Goal: Transaction & Acquisition: Purchase product/service

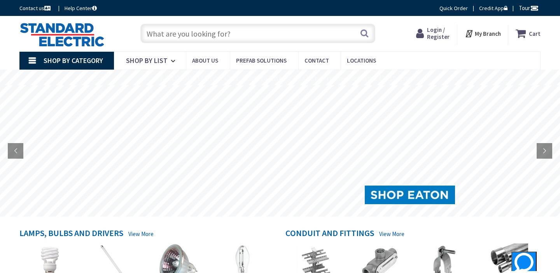
click at [186, 32] on input "text" at bounding box center [257, 33] width 235 height 19
click at [431, 33] on span "Login / Register" at bounding box center [431, 33] width 23 height 14
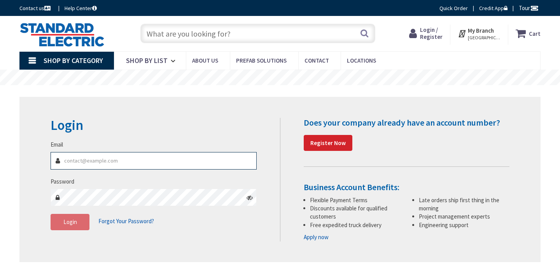
type input "[EMAIL_ADDRESS][DOMAIN_NAME]"
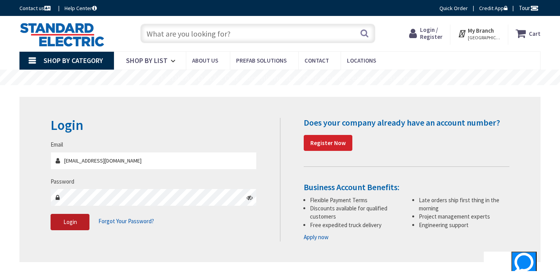
click at [68, 220] on span "Login" at bounding box center [70, 221] width 14 height 7
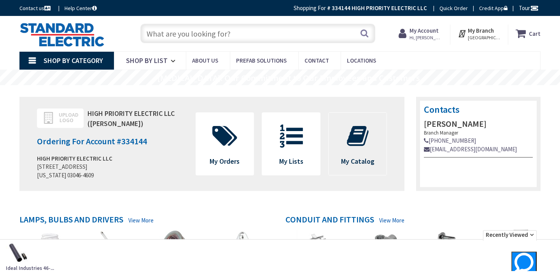
click at [345, 137] on icon at bounding box center [358, 135] width 30 height 23
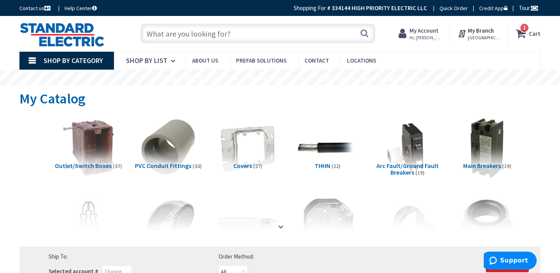
click at [280, 222] on strong at bounding box center [280, 226] width 9 height 9
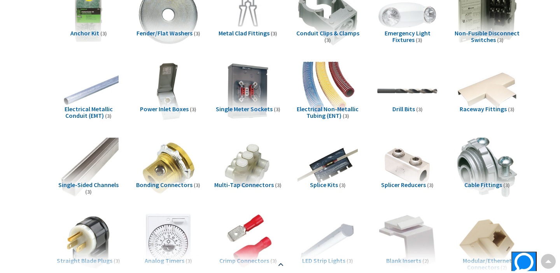
scroll to position [970, 0]
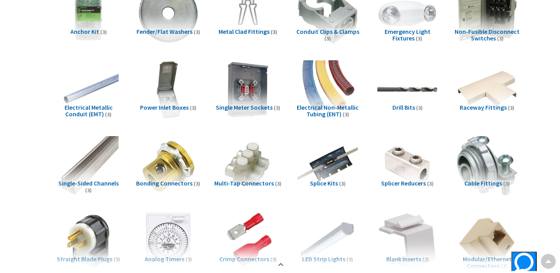
click at [243, 185] on span "Multi-Tap Connectors" at bounding box center [244, 183] width 60 height 8
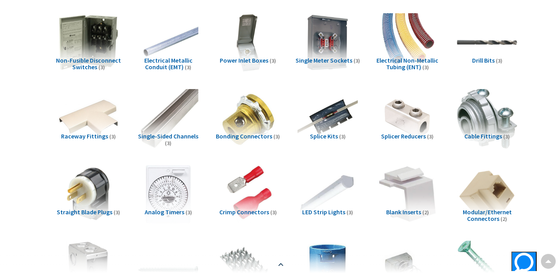
scroll to position [1019, 0]
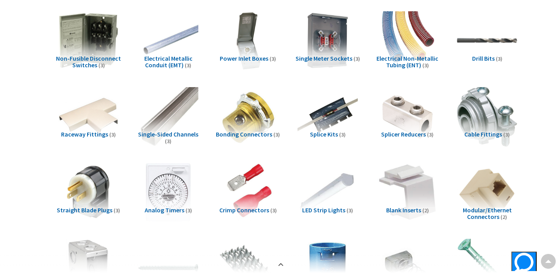
click at [416, 127] on img at bounding box center [407, 116] width 67 height 67
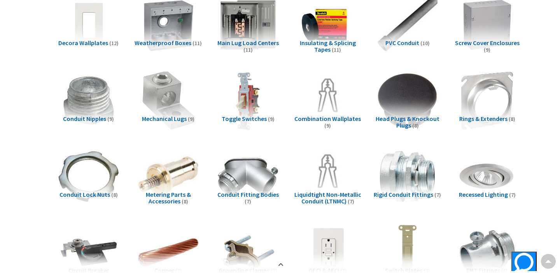
scroll to position [0, 0]
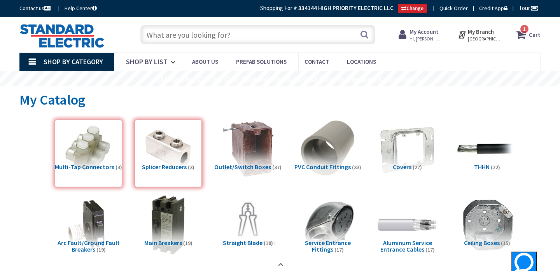
click at [189, 44] on input "text" at bounding box center [257, 34] width 235 height 19
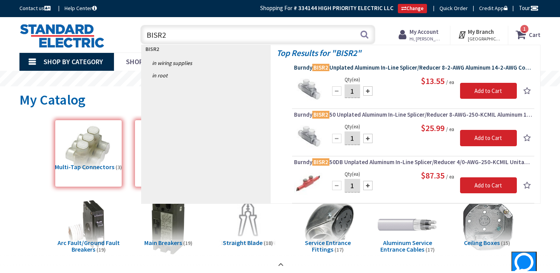
type input "BISR2"
click at [410, 69] on span "Burndy BISR2 Unplated Aluminum In-Line Splicer/Reducer 8-2-AWG Aluminum 14-2-AW…" at bounding box center [413, 68] width 238 height 8
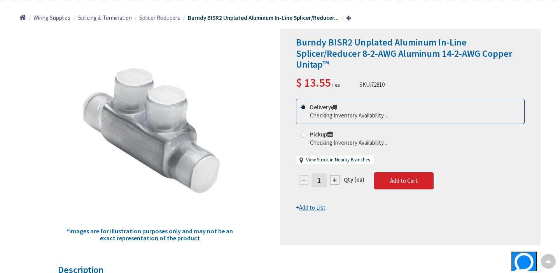
scroll to position [88, 0]
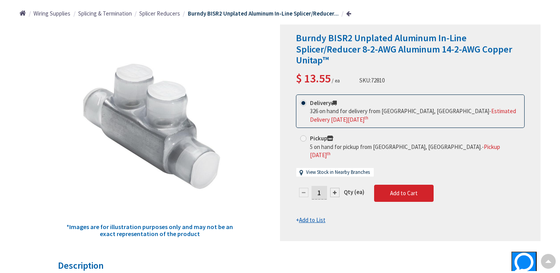
click at [337, 188] on div at bounding box center [334, 192] width 9 height 9
type input "2"
click at [337, 184] on div at bounding box center [410, 133] width 260 height 216
click at [319, 186] on input "2" at bounding box center [320, 193] width 16 height 14
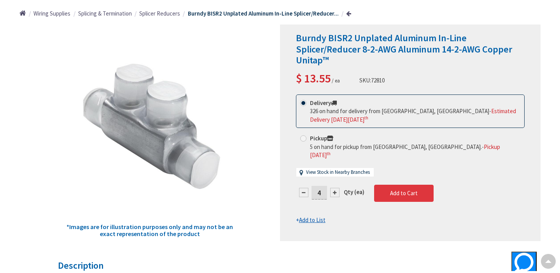
type input "4"
click at [418, 185] on form "This product is Discontinued Delivery 326 on hand for delivery from Stoughton, …" at bounding box center [410, 160] width 229 height 130
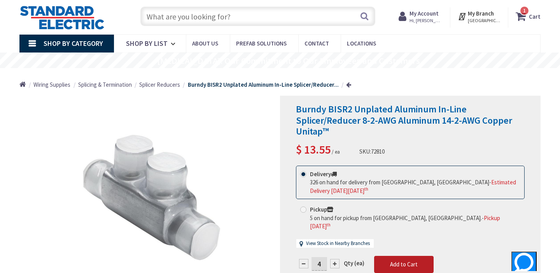
scroll to position [19, 0]
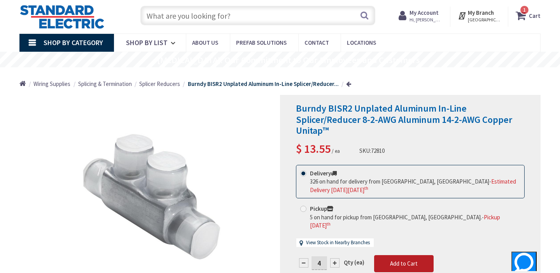
click at [405, 260] on span "Add to Cart" at bounding box center [404, 263] width 28 height 7
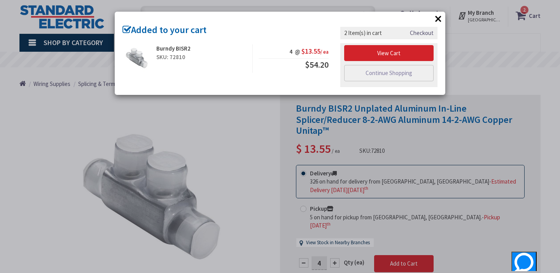
click at [204, 143] on div "× Added to your cart Burndy BISR2 SKU: 72810 4 @ $13.55 / ea $54.20" at bounding box center [280, 136] width 560 height 273
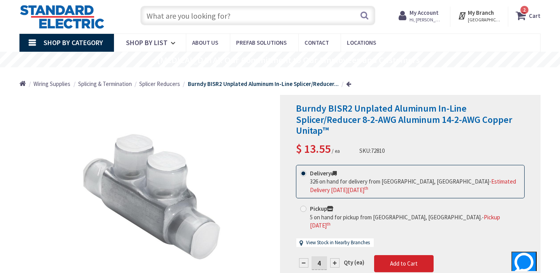
click at [525, 15] on icon at bounding box center [522, 16] width 13 height 14
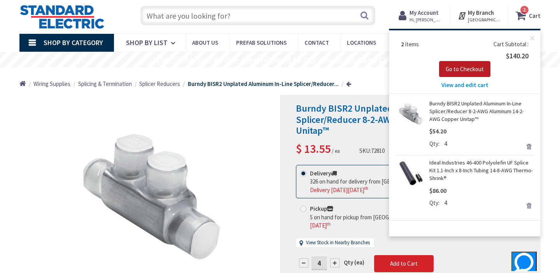
click at [474, 67] on span "Go to Checkout" at bounding box center [465, 68] width 38 height 7
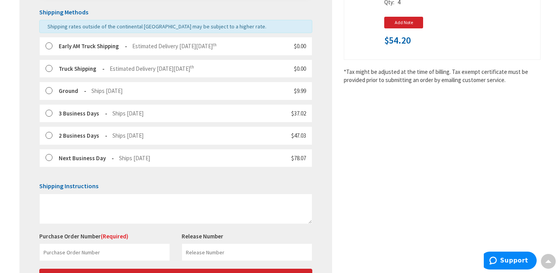
scroll to position [208, 0]
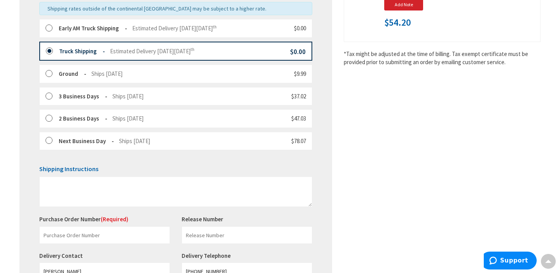
click at [46, 28] on label at bounding box center [52, 29] width 12 height 8
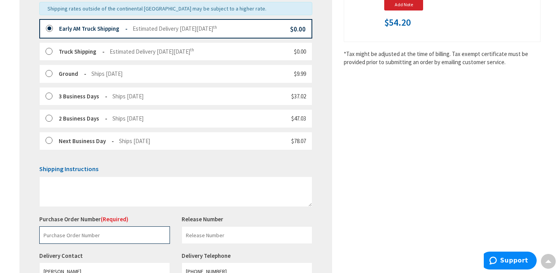
click at [86, 236] on input "text" at bounding box center [104, 235] width 131 height 18
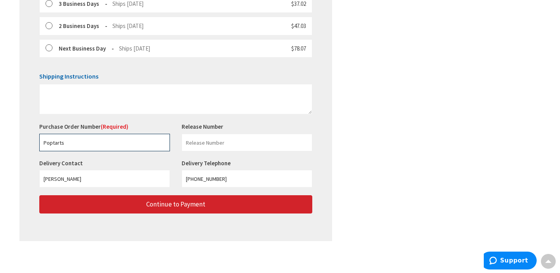
scroll to position [302, 0]
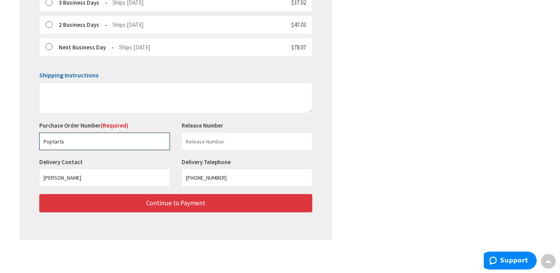
type input "Poptarts"
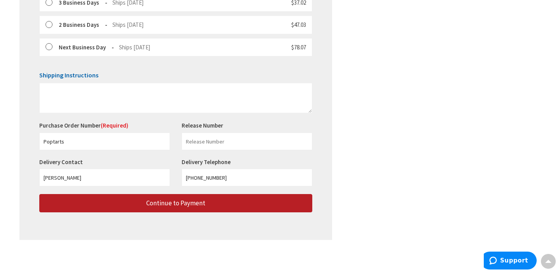
click at [170, 201] on span "Continue to Payment" at bounding box center [175, 203] width 59 height 9
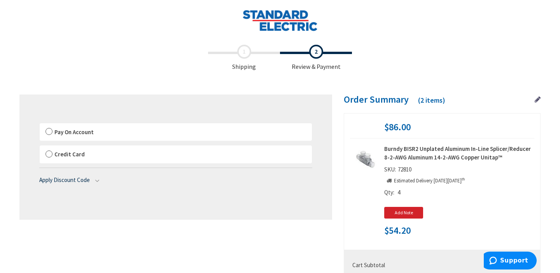
click at [48, 130] on label "Pay On Account" at bounding box center [176, 132] width 272 height 18
click at [40, 125] on input "Pay On Account" at bounding box center [40, 125] width 0 height 0
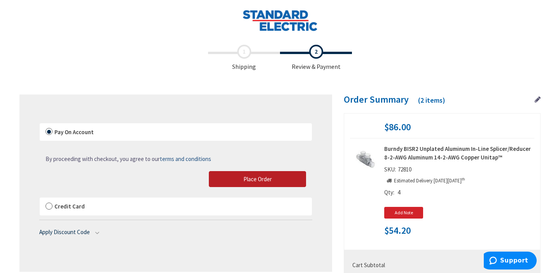
click at [249, 180] on span "Place Order" at bounding box center [257, 178] width 28 height 7
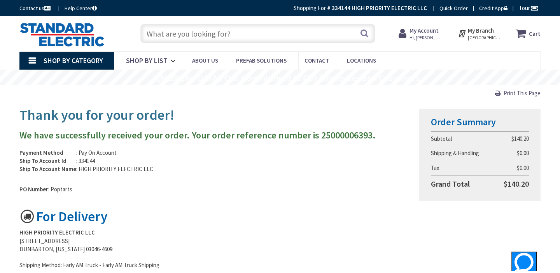
click at [249, 38] on input "text" at bounding box center [257, 33] width 235 height 19
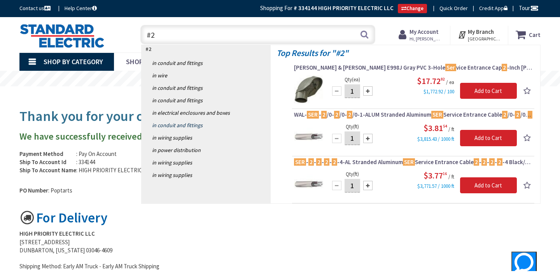
type input "#"
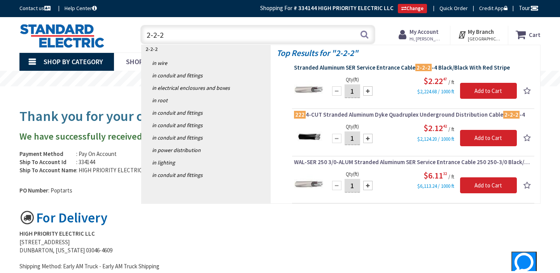
type input "2-2-2"
click at [356, 66] on span "Stranded Aluminum SER Service Entrance Cable 2-2-2 -4 Black/Black With Red Stri…" at bounding box center [413, 68] width 238 height 8
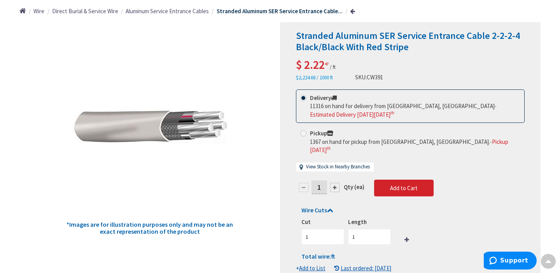
scroll to position [92, 0]
click at [324, 180] on input "1" at bounding box center [320, 187] width 16 height 14
type input "75"
click at [362, 225] on form "This product is Discontinued Delivery 11316 on hand for delivery from Stoughton…" at bounding box center [410, 180] width 229 height 183
type input "75"
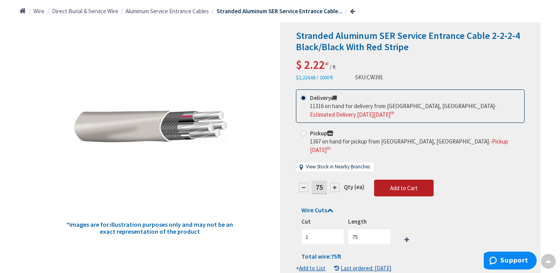
click at [413, 184] on span "Add to Cart" at bounding box center [404, 187] width 28 height 7
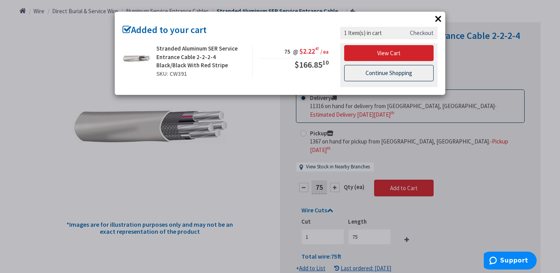
scroll to position [0, 0]
click at [394, 77] on link "Continue Shopping" at bounding box center [388, 73] width 89 height 16
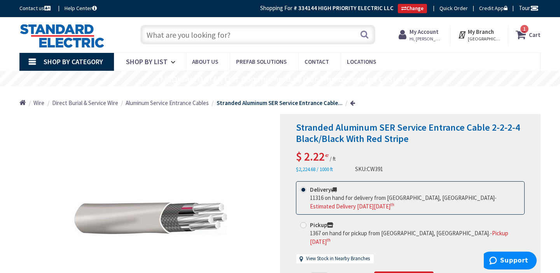
click at [198, 37] on input "text" at bounding box center [257, 34] width 235 height 19
type input "2"
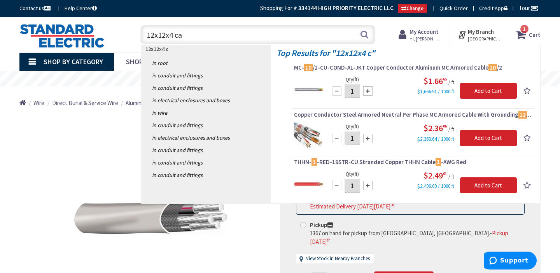
type input "12x12x4 can"
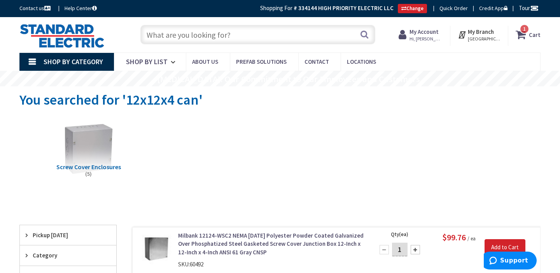
click at [432, 37] on span "Hi, [PERSON_NAME]" at bounding box center [426, 39] width 33 height 6
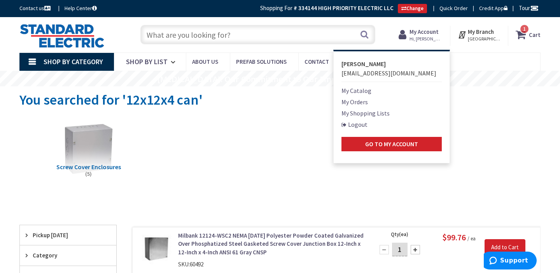
click at [362, 91] on link "My Catalog" at bounding box center [356, 90] width 30 height 9
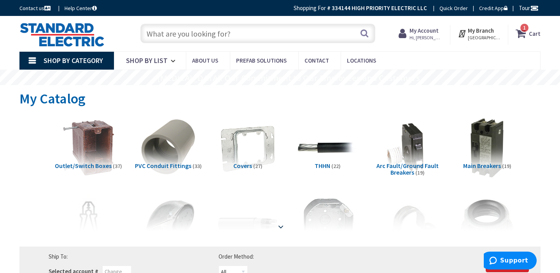
click at [268, 222] on div at bounding box center [280, 209] width 482 height 43
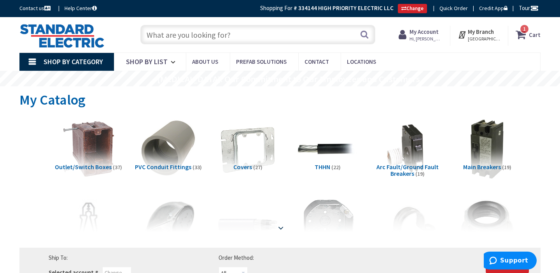
click at [280, 224] on strong at bounding box center [280, 228] width 9 height 9
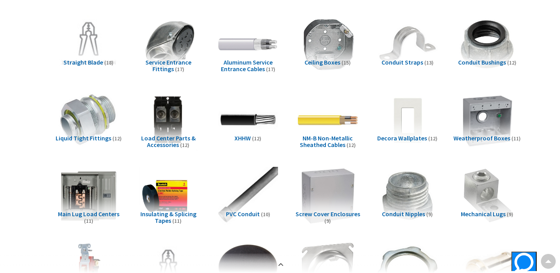
click at [320, 198] on img at bounding box center [327, 196] width 67 height 67
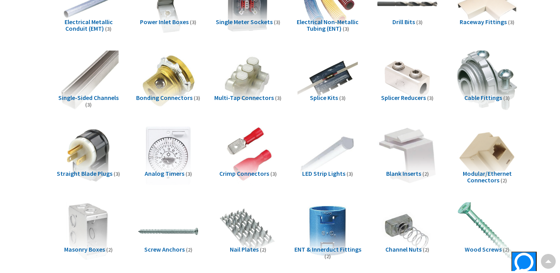
scroll to position [1424, 0]
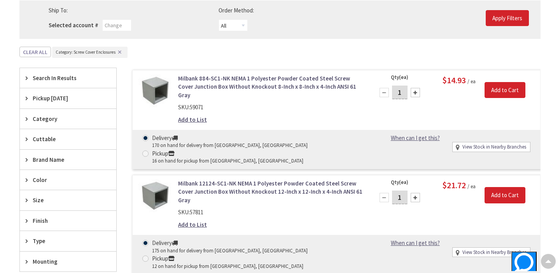
click at [417, 193] on div at bounding box center [415, 197] width 9 height 9
type input "2"
click at [518, 187] on input "Add to Cart" at bounding box center [505, 195] width 41 height 16
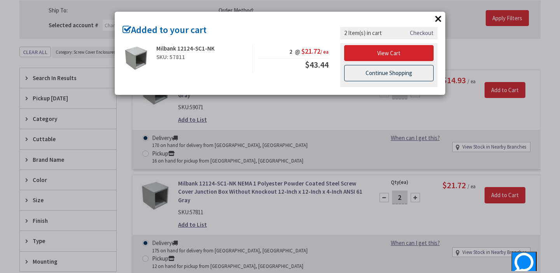
click at [382, 66] on link "Continue Shopping" at bounding box center [388, 73] width 89 height 16
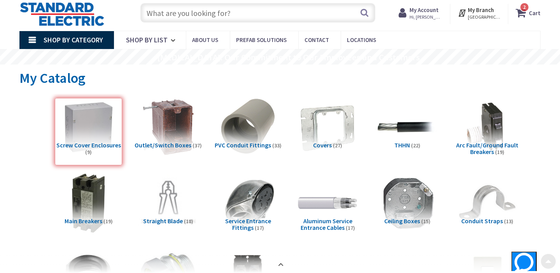
scroll to position [18, 0]
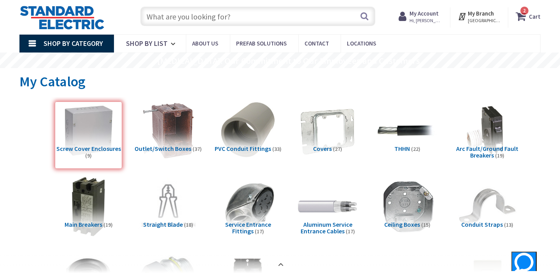
click at [93, 134] on div "Screw Cover Enclosures (9)" at bounding box center [88, 135] width 67 height 67
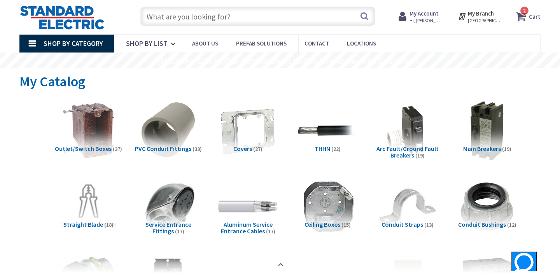
click at [207, 15] on input "text" at bounding box center [257, 16] width 235 height 19
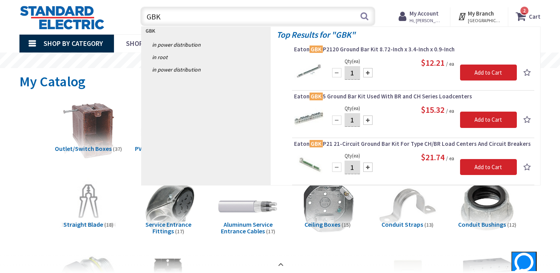
type input "GBK"
click at [357, 74] on input "1" at bounding box center [353, 73] width 16 height 14
type input "8"
click at [485, 70] on input "Add to Cart" at bounding box center [488, 73] width 57 height 16
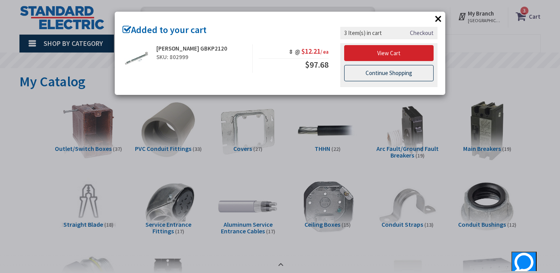
click at [375, 75] on link "Continue Shopping" at bounding box center [388, 73] width 89 height 16
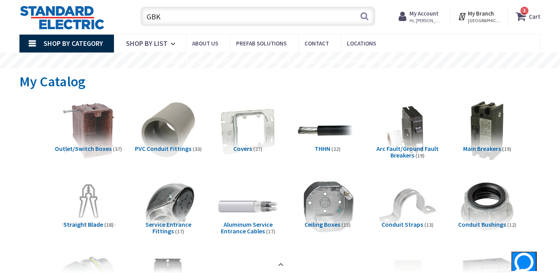
click at [176, 16] on input "GBK" at bounding box center [257, 16] width 235 height 19
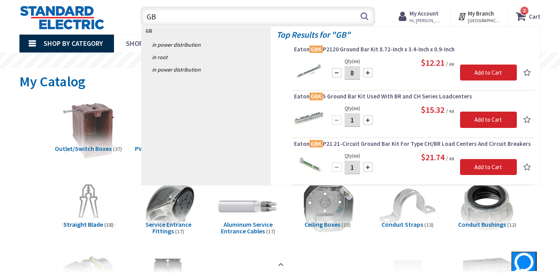
type input "G"
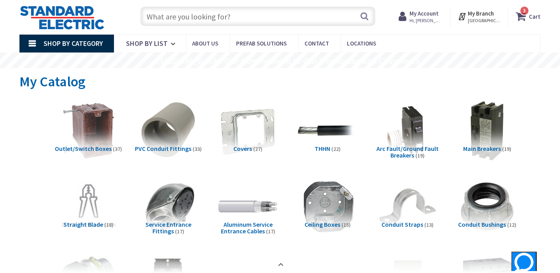
click at [433, 19] on span "Hi, [PERSON_NAME]" at bounding box center [426, 21] width 33 height 6
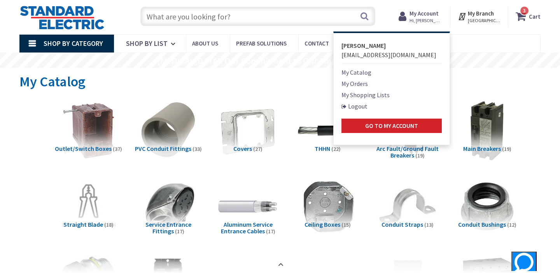
click at [501, 82] on div "My Catalog" at bounding box center [279, 82] width 521 height 29
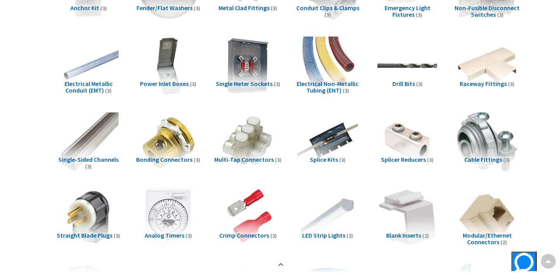
click at [232, 144] on img at bounding box center [248, 141] width 67 height 67
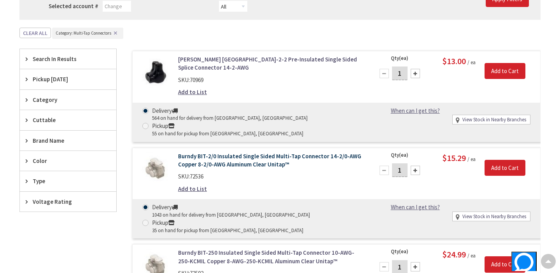
scroll to position [1443, 0]
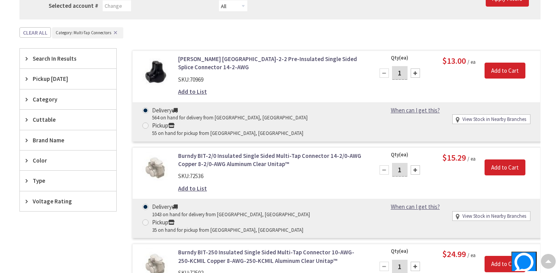
click at [403, 163] on input "1" at bounding box center [400, 170] width 16 height 14
type input "3"
click at [514, 159] on input "Add to Cart" at bounding box center [505, 167] width 41 height 16
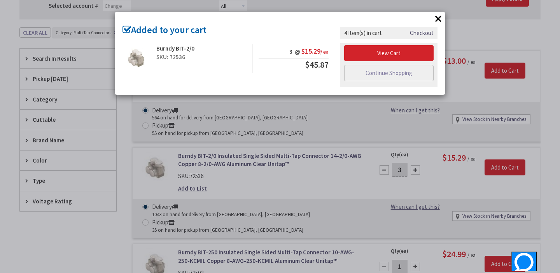
click at [385, 82] on div "View Cart Continue Shopping" at bounding box center [388, 65] width 97 height 44
click at [390, 73] on link "Continue Shopping" at bounding box center [388, 73] width 89 height 16
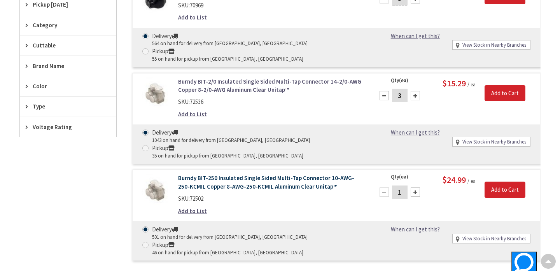
scroll to position [1522, 0]
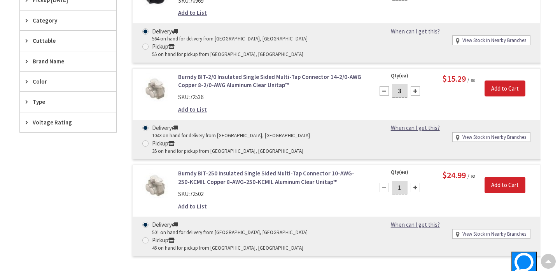
click at [403, 181] on input "1" at bounding box center [400, 188] width 16 height 14
type input "3"
click at [500, 177] on input "Add to Cart" at bounding box center [505, 185] width 41 height 16
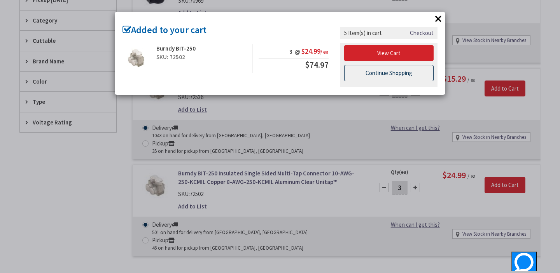
click at [406, 75] on link "Continue Shopping" at bounding box center [388, 73] width 89 height 16
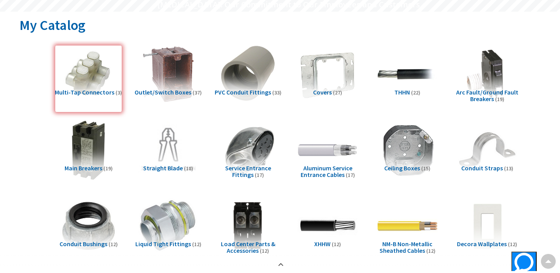
scroll to position [76, 0]
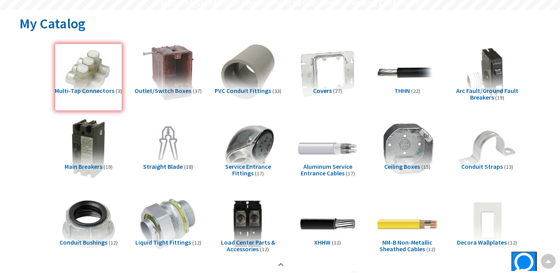
click at [95, 69] on div "Multi-Tap Connectors (3)" at bounding box center [88, 77] width 67 height 67
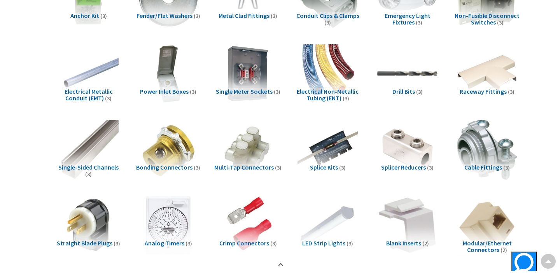
click at [413, 158] on img at bounding box center [407, 149] width 67 height 67
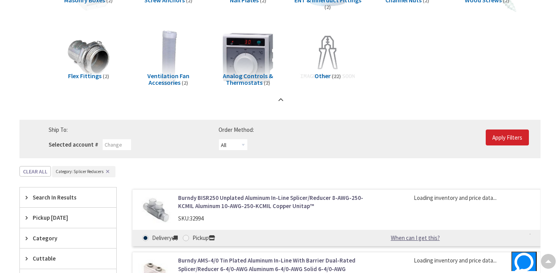
scroll to position [1424, 0]
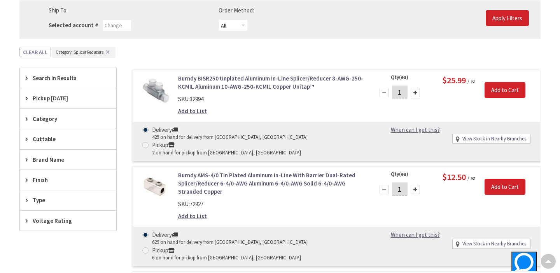
click at [412, 90] on div at bounding box center [415, 92] width 9 height 9
type input "3"
click at [499, 91] on input "Add to Cart" at bounding box center [505, 90] width 41 height 16
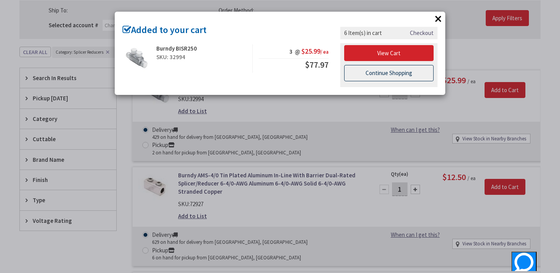
click at [360, 74] on link "Continue Shopping" at bounding box center [388, 73] width 89 height 16
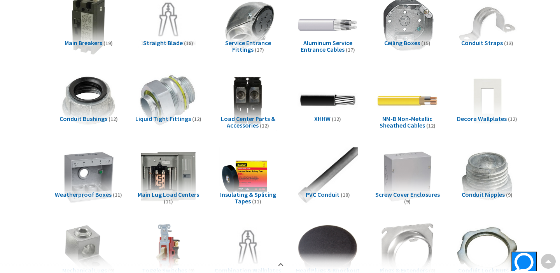
scroll to position [0, 0]
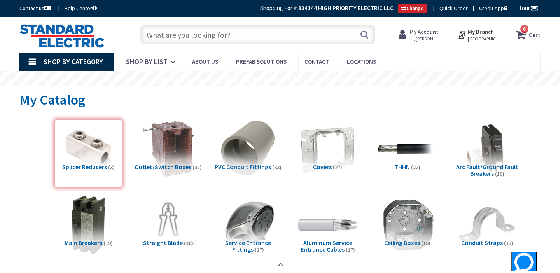
click at [222, 34] on input "text" at bounding box center [257, 34] width 235 height 19
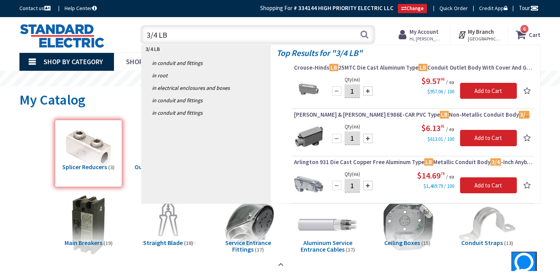
type input "3/4 LB"
click at [352, 140] on input "1" at bounding box center [353, 138] width 16 height 14
type input "10"
click at [480, 137] on input "Add to Cart" at bounding box center [488, 138] width 57 height 16
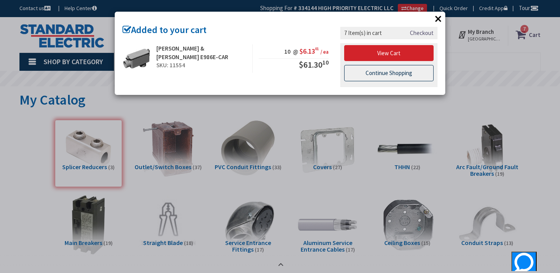
click at [381, 79] on link "Continue Shopping" at bounding box center [388, 73] width 89 height 16
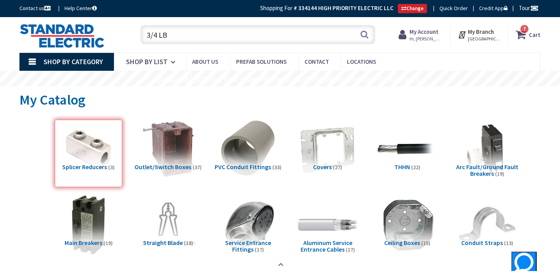
click at [229, 34] on input "3/4 LB" at bounding box center [257, 34] width 235 height 19
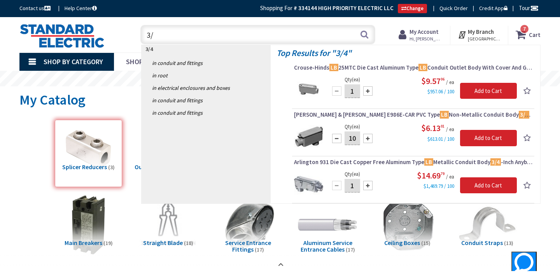
type input "3"
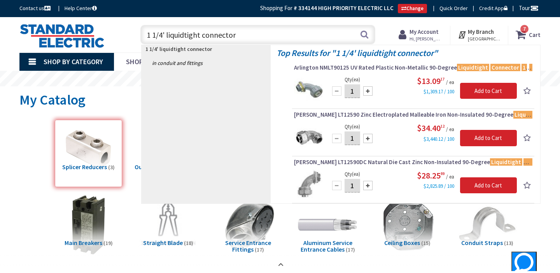
type input "1 1/4' liquidtight connector"
click at [369, 92] on div at bounding box center [367, 90] width 9 height 9
type input "2"
click at [485, 91] on input "Add to Cart" at bounding box center [488, 91] width 57 height 16
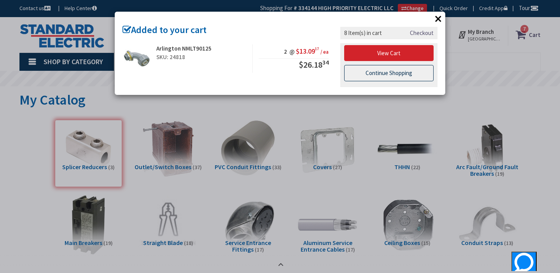
click at [392, 69] on link "Continue Shopping" at bounding box center [388, 73] width 89 height 16
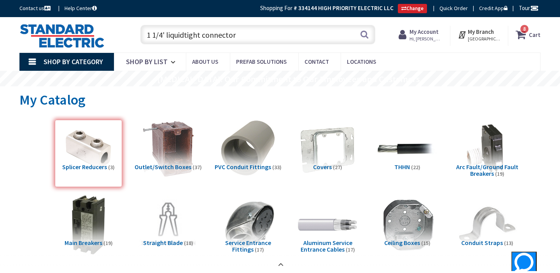
click at [76, 162] on div "Splicer Reducers (3)" at bounding box center [88, 153] width 67 height 67
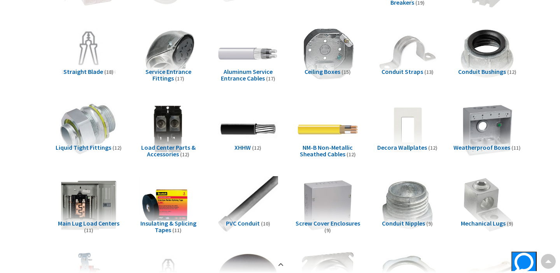
scroll to position [166, 0]
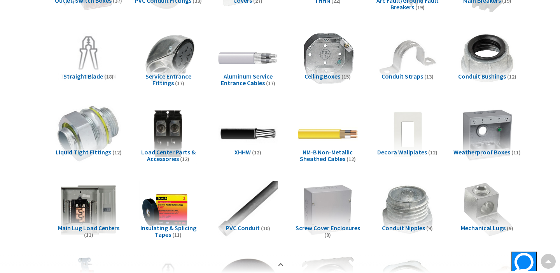
click at [88, 117] on img at bounding box center [88, 134] width 67 height 67
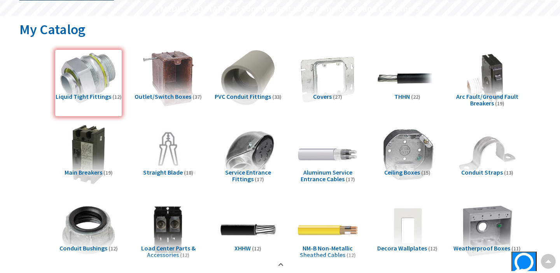
scroll to position [0, 0]
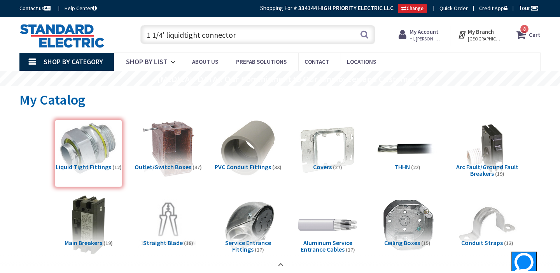
drag, startPoint x: 257, startPoint y: 34, endPoint x: 106, endPoint y: 16, distance: 151.9
click at [244, 29] on input "1 1/4' liquidtight connector" at bounding box center [257, 34] width 235 height 19
drag, startPoint x: 166, startPoint y: 30, endPoint x: 259, endPoint y: 34, distance: 92.7
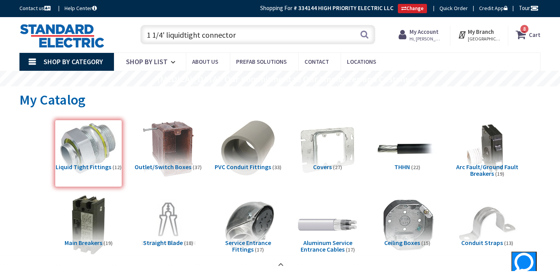
click at [259, 34] on input "1 1/4' liquidtight connector" at bounding box center [257, 34] width 235 height 19
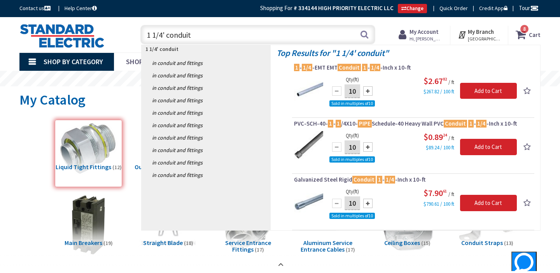
type input "1 1/4' conduit"
click at [369, 148] on div at bounding box center [367, 146] width 9 height 9
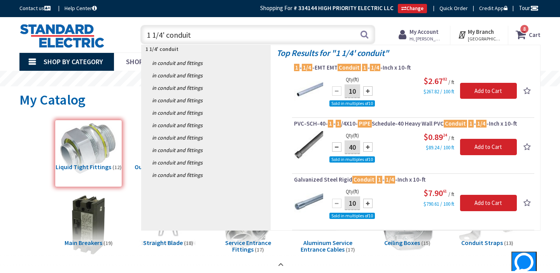
type input "50"
click at [486, 148] on input "Add to Cart" at bounding box center [488, 147] width 57 height 16
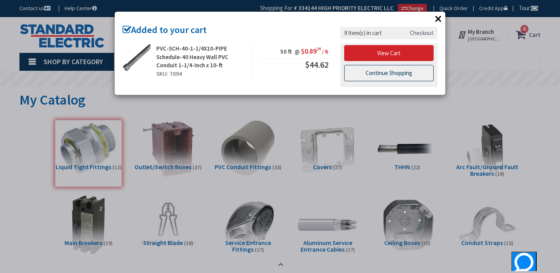
click at [380, 75] on link "Continue Shopping" at bounding box center [388, 73] width 89 height 16
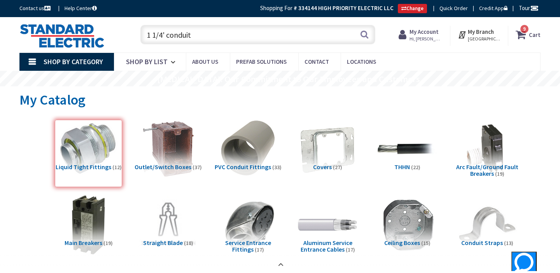
drag, startPoint x: 202, startPoint y: 37, endPoint x: 120, endPoint y: 31, distance: 82.6
click at [120, 31] on div "Toggle Nav 1 1/4' conduit 1 1/4' conduit Search 9 9 9 items Cart My Cart 9 Close" at bounding box center [280, 35] width 533 height 26
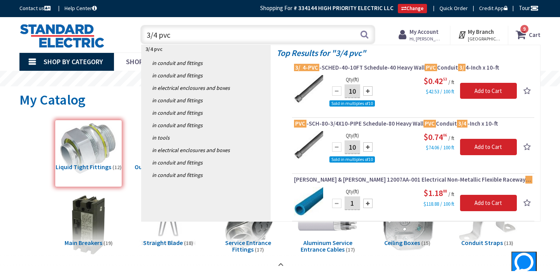
type input "3/4 pvc"
click at [369, 91] on div at bounding box center [367, 90] width 9 height 9
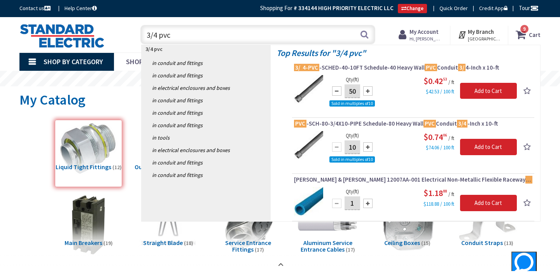
click at [369, 91] on div at bounding box center [367, 90] width 9 height 9
click at [333, 91] on div at bounding box center [336, 90] width 9 height 9
type input "50"
click at [477, 92] on input "Add to Cart" at bounding box center [488, 91] width 57 height 16
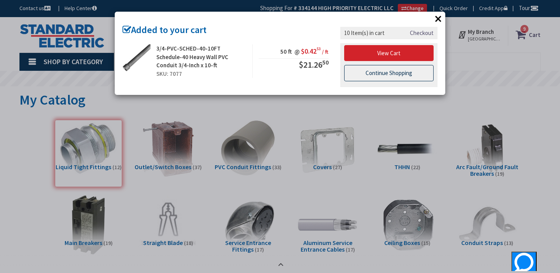
click at [397, 68] on link "Continue Shopping" at bounding box center [388, 73] width 89 height 16
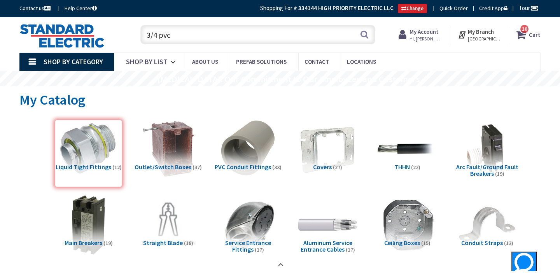
drag, startPoint x: 181, startPoint y: 34, endPoint x: 128, endPoint y: 33, distance: 52.9
click at [128, 33] on div "Toggle Nav 3/4 pvc 3/4 pvc Search 10 10 10 items Cart My Cart 10 Close 10" at bounding box center [280, 35] width 533 height 26
click at [74, 155] on div "Liquid Tight Fittings (12)" at bounding box center [88, 153] width 67 height 67
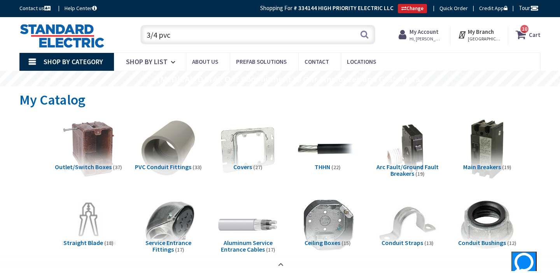
click at [215, 31] on input "3/4 pvc" at bounding box center [257, 34] width 235 height 19
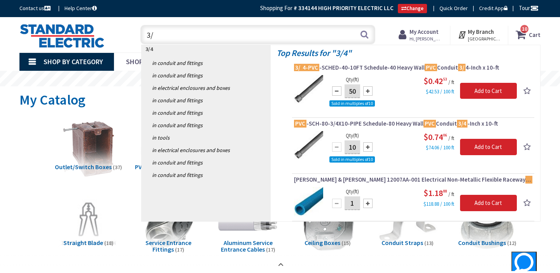
type input "3"
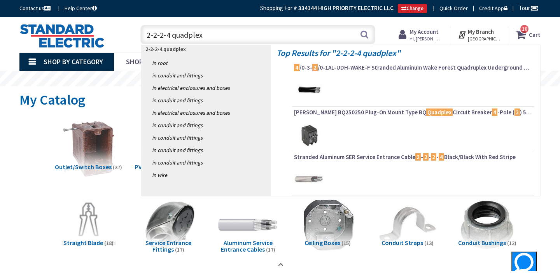
click at [234, 33] on input "2-2-2-4 quadplex" at bounding box center [257, 34] width 235 height 19
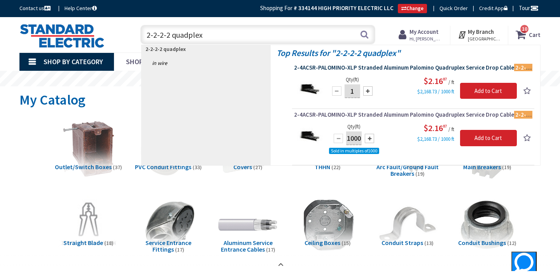
type input "2-2-2-2 quadplex"
click at [381, 68] on span "2-4ACSR-PALOMINO-XLP Stranded Aluminum Palomino Quadruplex Service Drop Cable 2…" at bounding box center [413, 68] width 238 height 8
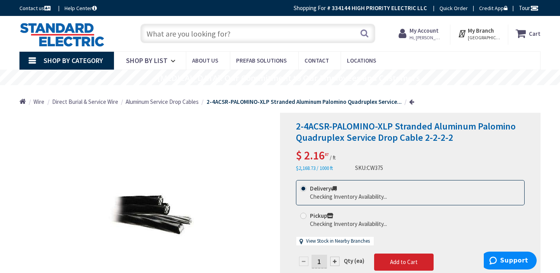
click at [187, 31] on input "text" at bounding box center [257, 33] width 235 height 19
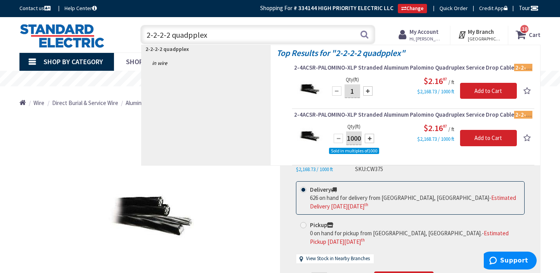
type input "2-2-2-2 quadpplex"
click at [429, 27] on div "My Account Hi, Justin Justin Rancatore highpriorityelectric@gmail.com My Catalo…" at bounding box center [420, 36] width 59 height 20
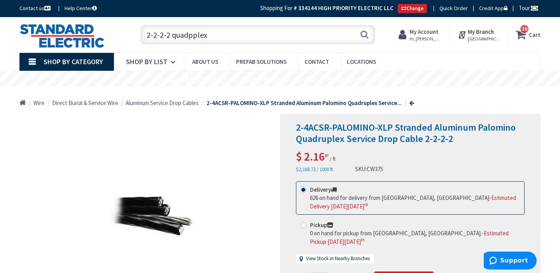
click at [419, 34] on strong "My Account" at bounding box center [424, 31] width 29 height 7
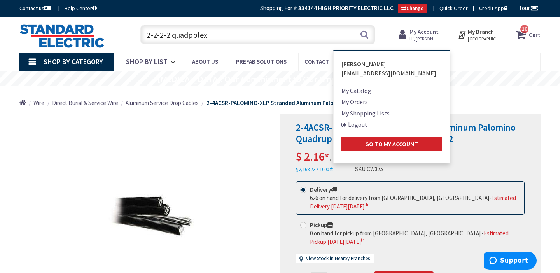
click at [362, 91] on link "My Catalog" at bounding box center [356, 90] width 30 height 9
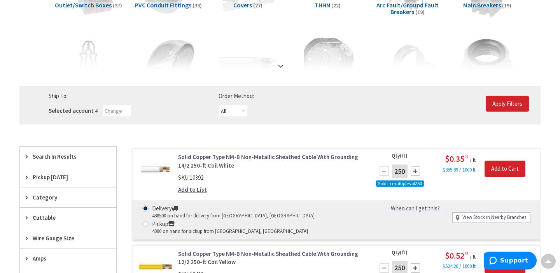
scroll to position [156, 0]
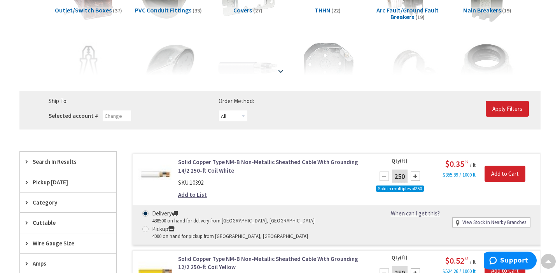
click at [281, 72] on div at bounding box center [280, 54] width 482 height 43
click at [281, 72] on strong at bounding box center [280, 71] width 9 height 9
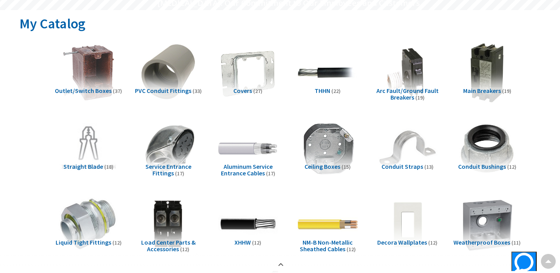
scroll to position [77, 0]
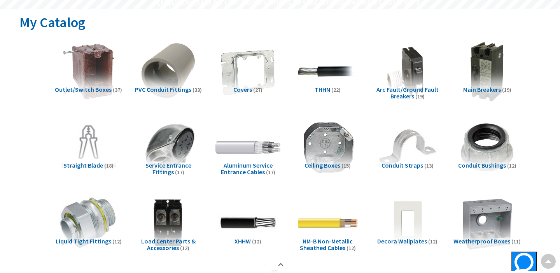
click at [237, 147] on img at bounding box center [248, 147] width 67 height 67
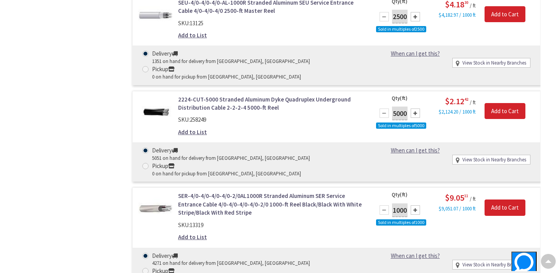
scroll to position [2067, 0]
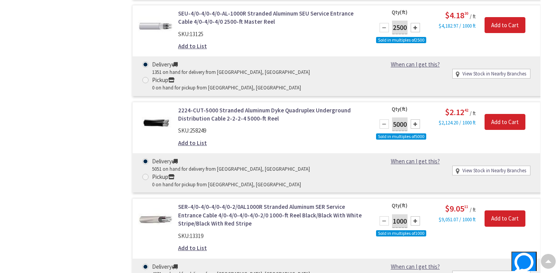
click at [267, 106] on link "2224-CUT-5000 Stranded Aluminum Dyke Quadruplex Underground Distribution Cable …" at bounding box center [271, 114] width 186 height 17
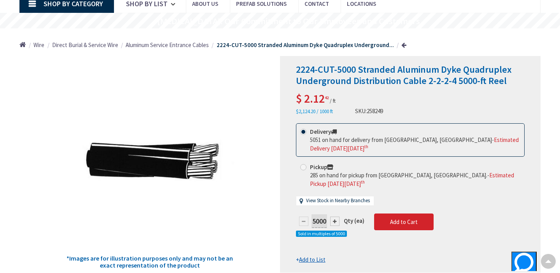
scroll to position [57, 0]
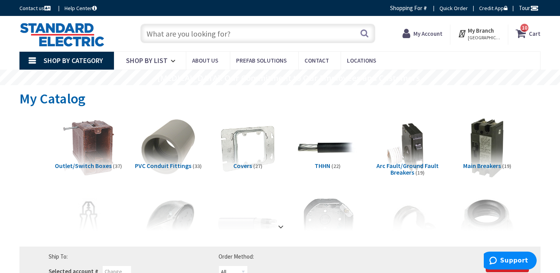
click at [164, 34] on input "text" at bounding box center [257, 33] width 235 height 19
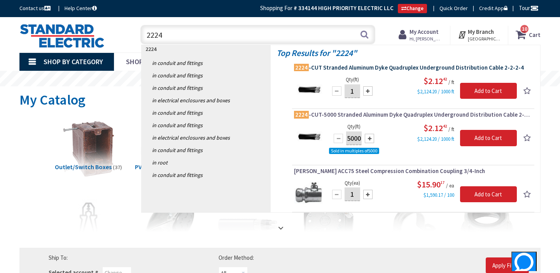
type input "2224"
click at [375, 67] on span "2224 -CUT Stranded Aluminum Dyke Quadruplex Underground Distribution Cable 2-2-…" at bounding box center [413, 68] width 238 height 8
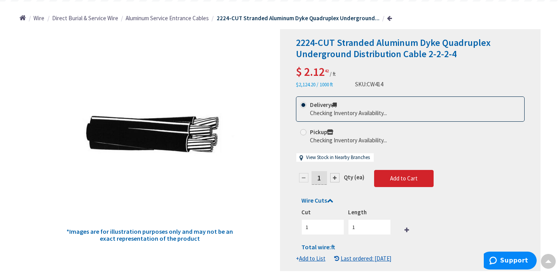
scroll to position [95, 0]
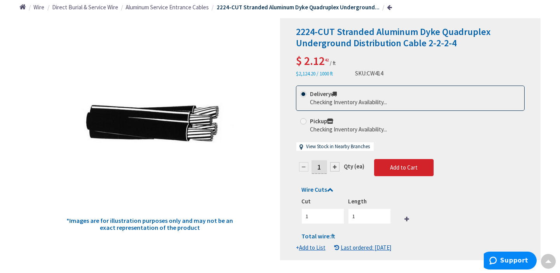
click at [324, 167] on input "1" at bounding box center [320, 167] width 16 height 14
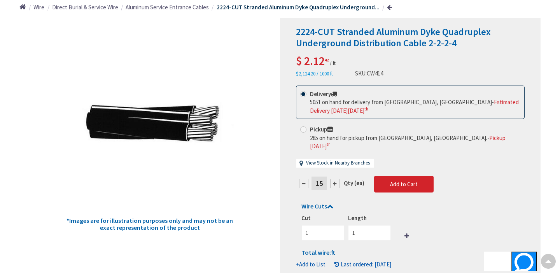
type input "1"
type input "55"
click at [369, 226] on form "This product is Discontinued Delivery 5051 on hand for delivery from Stoughton,…" at bounding box center [410, 177] width 229 height 183
type input "55"
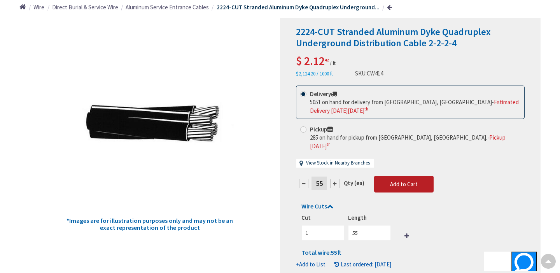
click at [402, 180] on span "Add to Cart" at bounding box center [404, 183] width 28 height 7
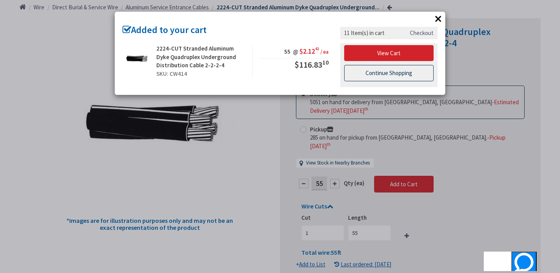
click at [375, 77] on link "Continue Shopping" at bounding box center [388, 73] width 89 height 16
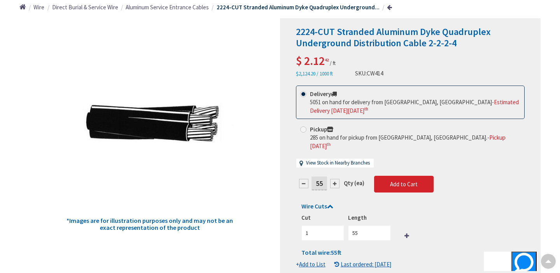
scroll to position [0, 0]
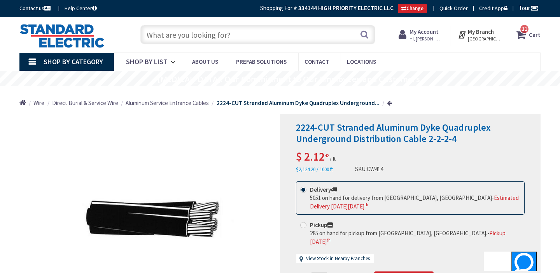
click at [172, 37] on input "text" at bounding box center [257, 34] width 235 height 19
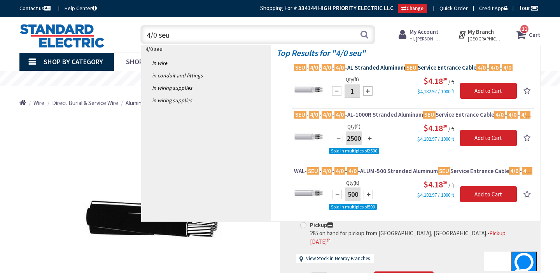
type input "4/0 seu"
click at [385, 65] on span "SEU - 4/0 - 4/0 - 4/0 -AL Stranded Aluminum SEU Service Entrance Cable 4/0 - 4/…" at bounding box center [413, 68] width 238 height 8
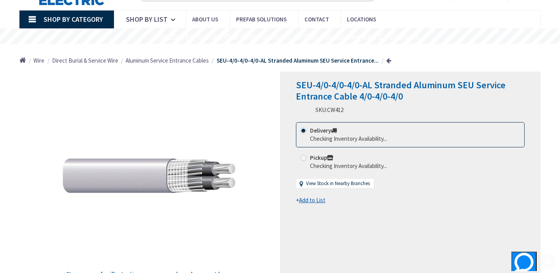
scroll to position [43, 0]
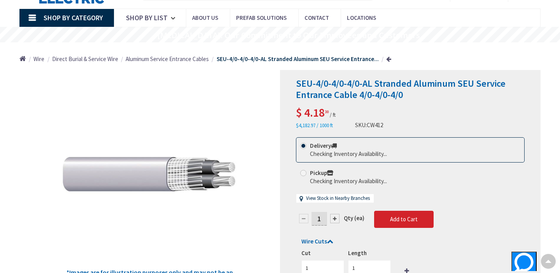
click at [322, 216] on input "1" at bounding box center [320, 219] width 16 height 14
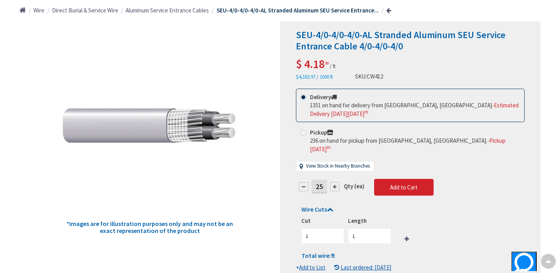
scroll to position [100, 0]
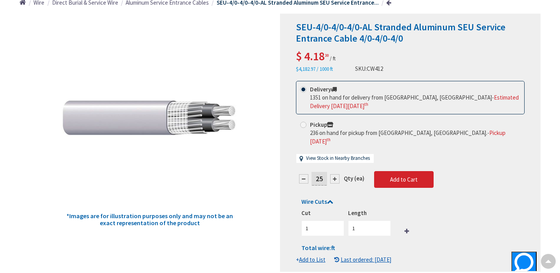
type input "25"
click at [361, 219] on form "This product is Discontinued Delivery 1351 on hand for delivery from Stoughton,…" at bounding box center [410, 172] width 229 height 183
type input "25"
click at [400, 175] on button "Add to Cart" at bounding box center [404, 179] width 60 height 17
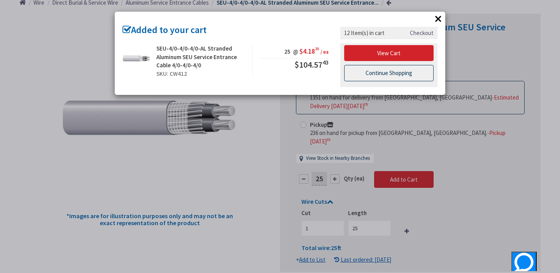
click at [365, 77] on link "Continue Shopping" at bounding box center [388, 73] width 89 height 16
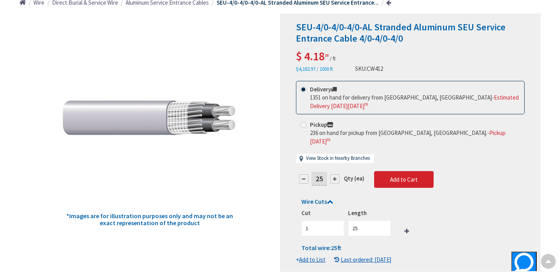
scroll to position [0, 0]
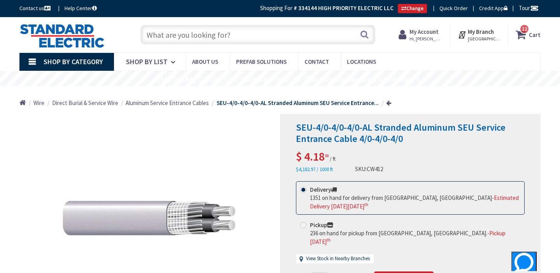
click at [72, 36] on img at bounding box center [61, 36] width 85 height 24
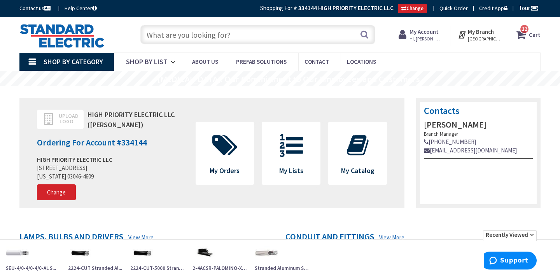
click at [536, 35] on strong "Cart" at bounding box center [535, 35] width 12 height 14
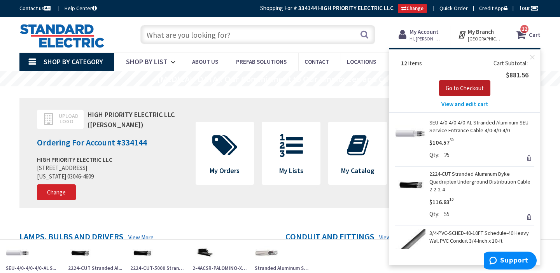
click at [483, 84] on span "Go to Checkout" at bounding box center [465, 87] width 38 height 7
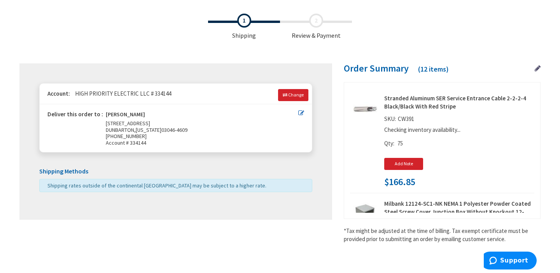
scroll to position [35, 0]
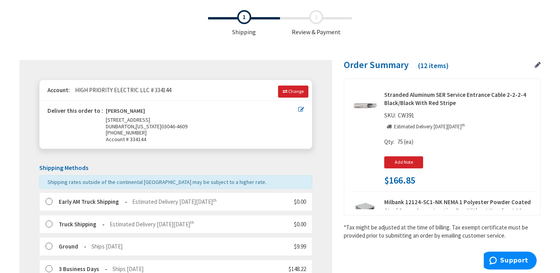
click at [49, 198] on label at bounding box center [52, 202] width 12 height 8
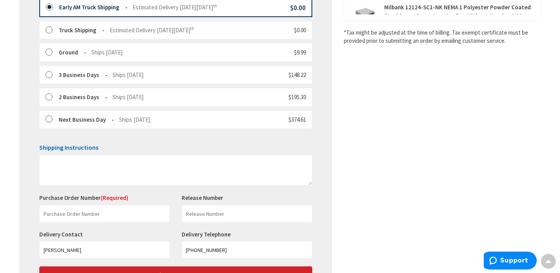
scroll to position [232, 0]
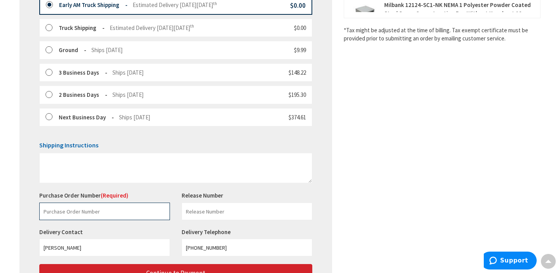
click at [95, 212] on input "text" at bounding box center [104, 212] width 131 height 18
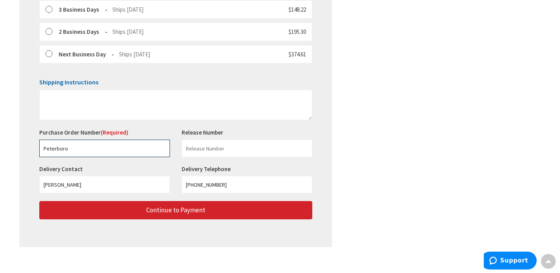
scroll to position [300, 0]
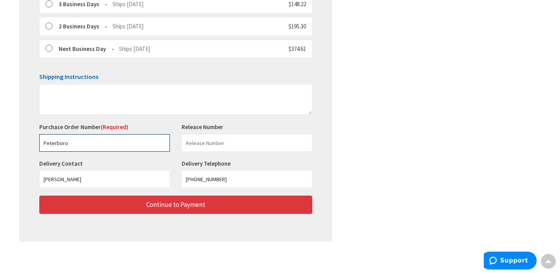
type input "Peterboro"
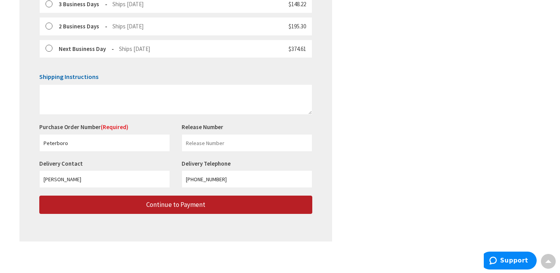
click at [179, 212] on button "Continue to Payment" at bounding box center [175, 205] width 273 height 18
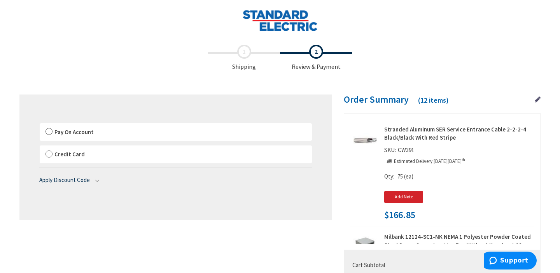
click at [49, 134] on label "Pay On Account" at bounding box center [176, 132] width 272 height 18
click at [40, 125] on input "Pay On Account" at bounding box center [40, 125] width 0 height 0
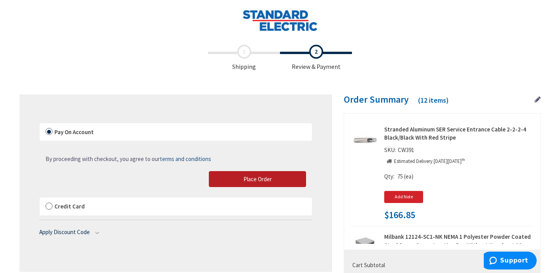
click at [243, 174] on button "Place Order" at bounding box center [257, 179] width 97 height 16
